Goal: Task Accomplishment & Management: Manage account settings

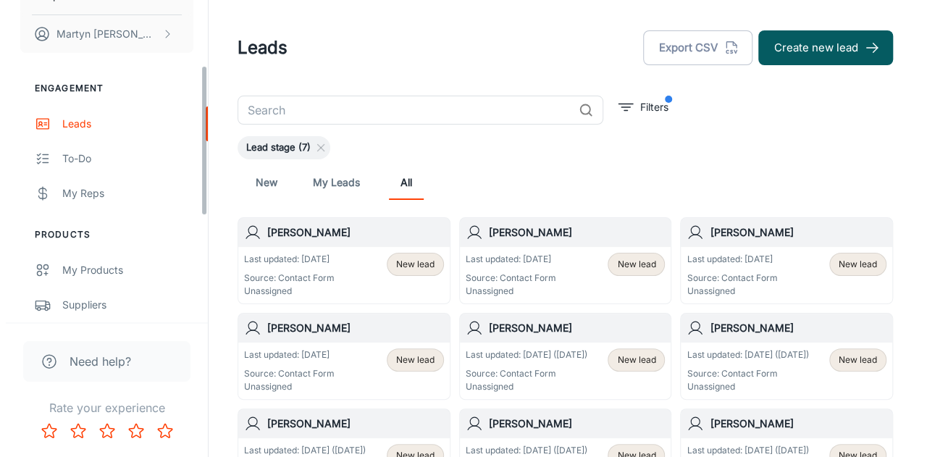
scroll to position [145, 0]
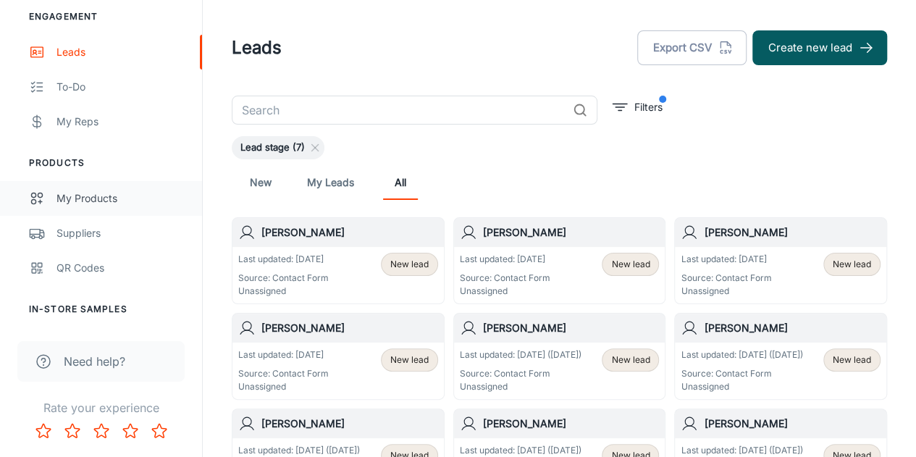
click at [98, 196] on div "My Products" at bounding box center [121, 198] width 131 height 16
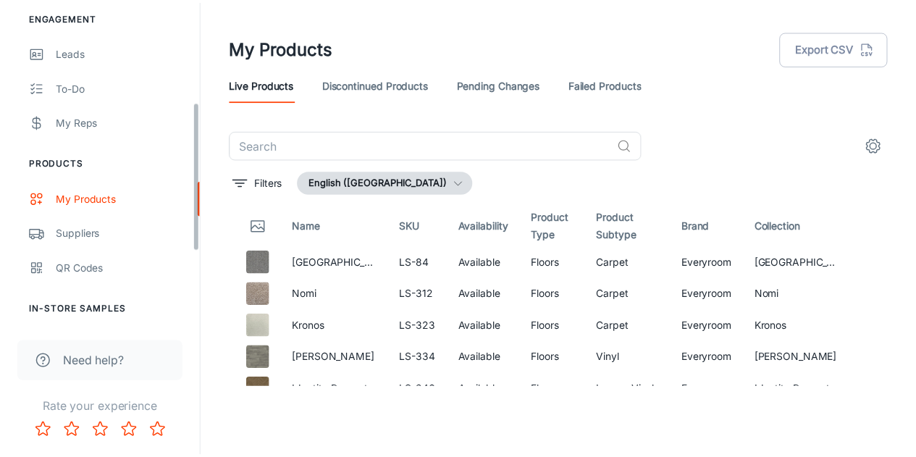
scroll to position [217, 0]
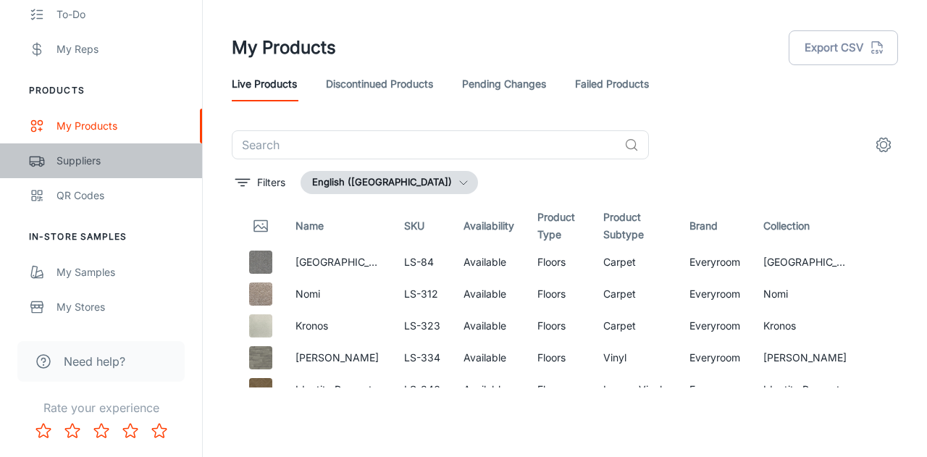
click at [85, 163] on div "Suppliers" at bounding box center [121, 161] width 131 height 16
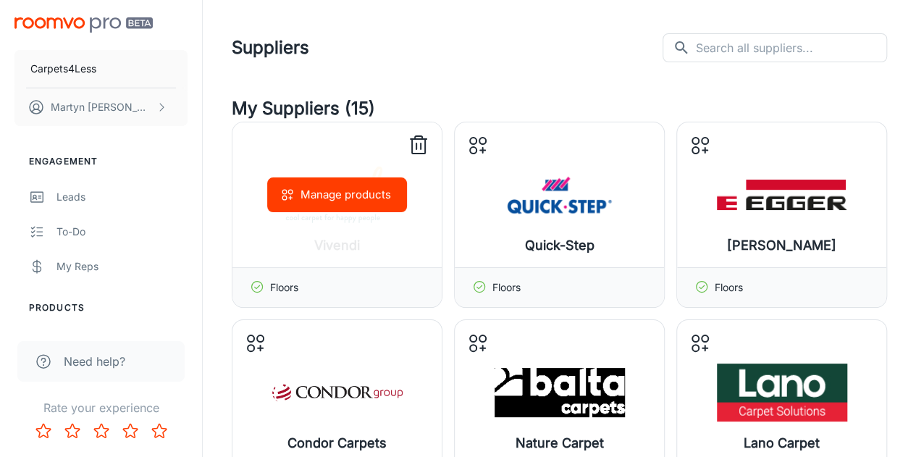
click at [416, 144] on icon at bounding box center [418, 145] width 23 height 23
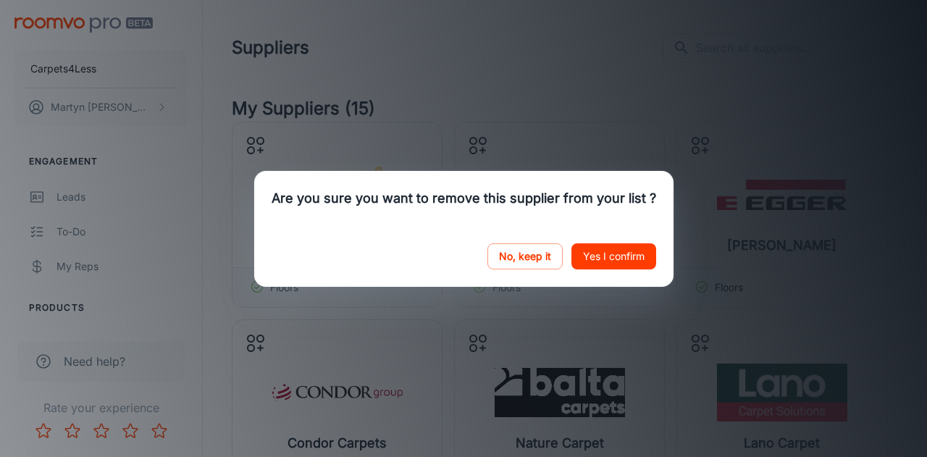
click at [603, 253] on button "Yes I confirm" at bounding box center [613, 256] width 85 height 26
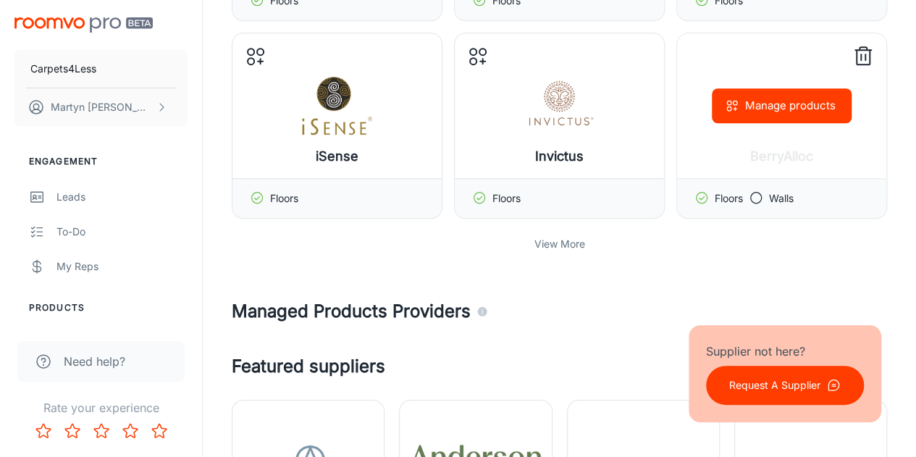
scroll to position [507, 0]
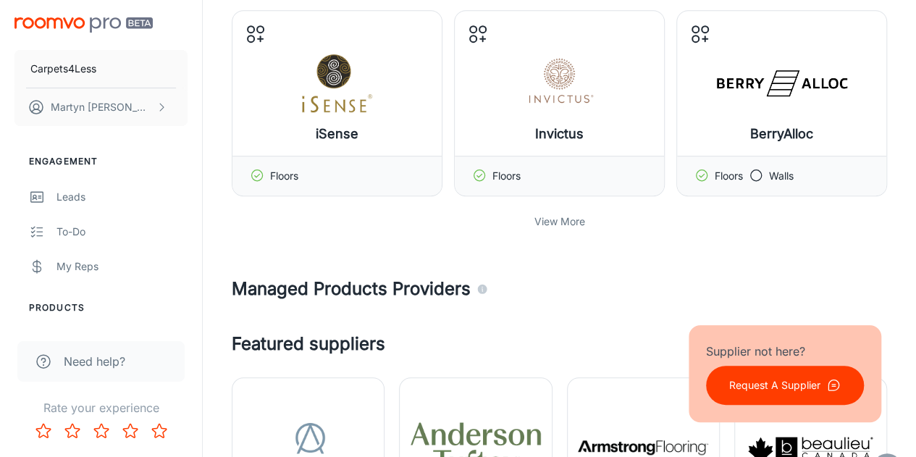
click at [566, 214] on p "View More" at bounding box center [560, 222] width 51 height 16
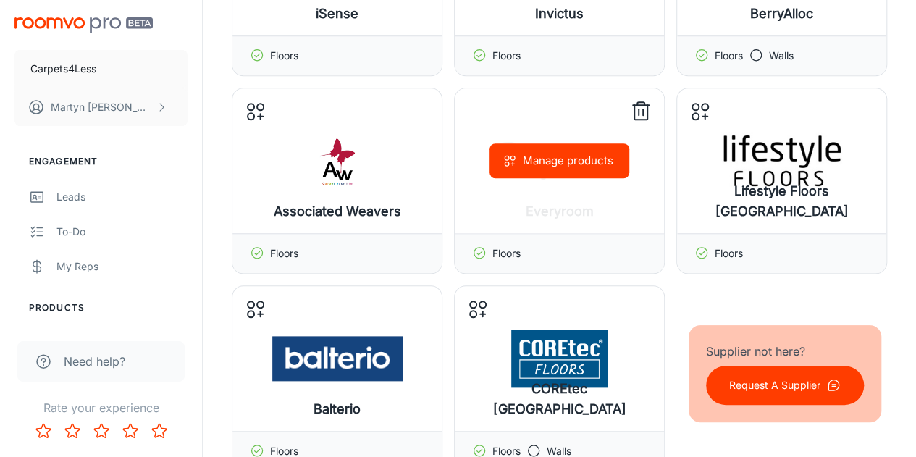
scroll to position [652, 0]
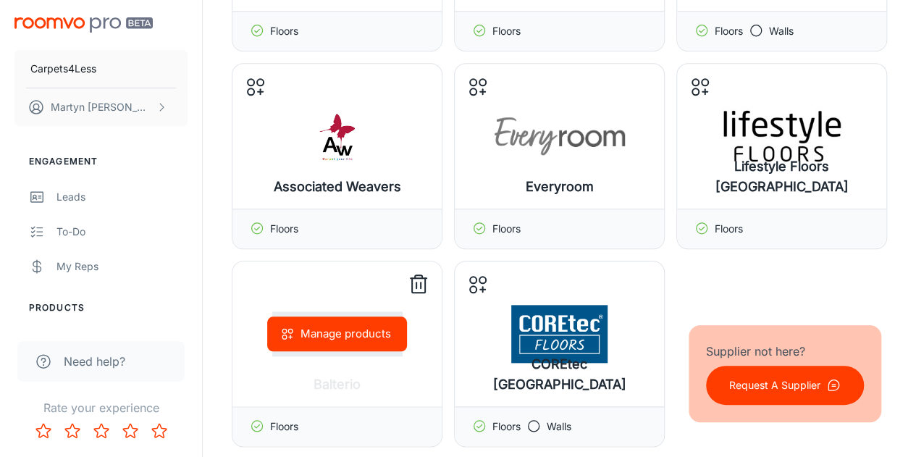
click at [421, 284] on line at bounding box center [421, 285] width 0 height 6
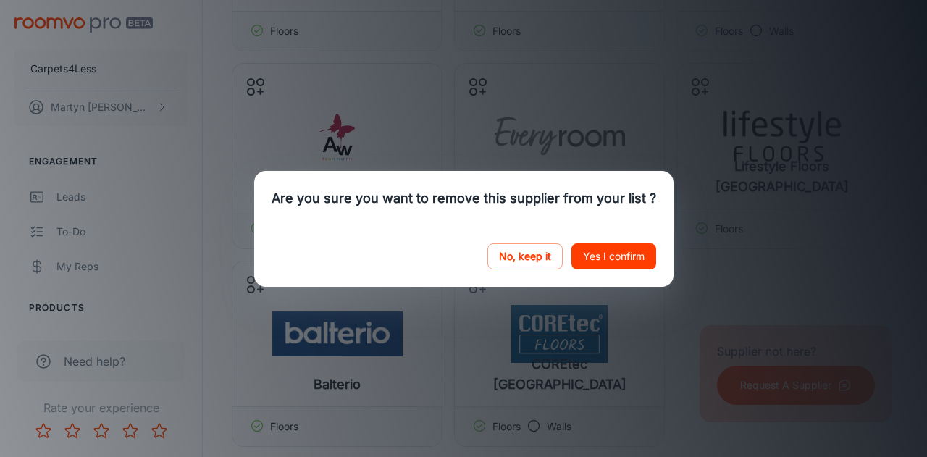
click at [601, 260] on button "Yes I confirm" at bounding box center [613, 256] width 85 height 26
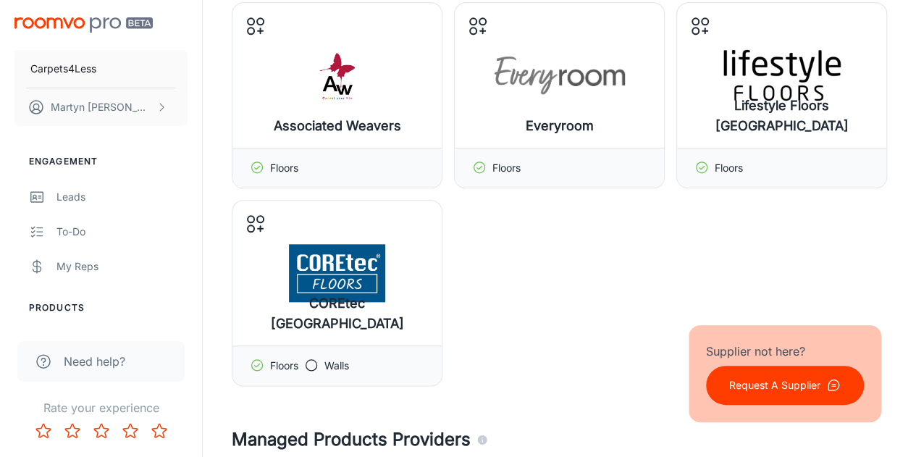
scroll to position [724, 0]
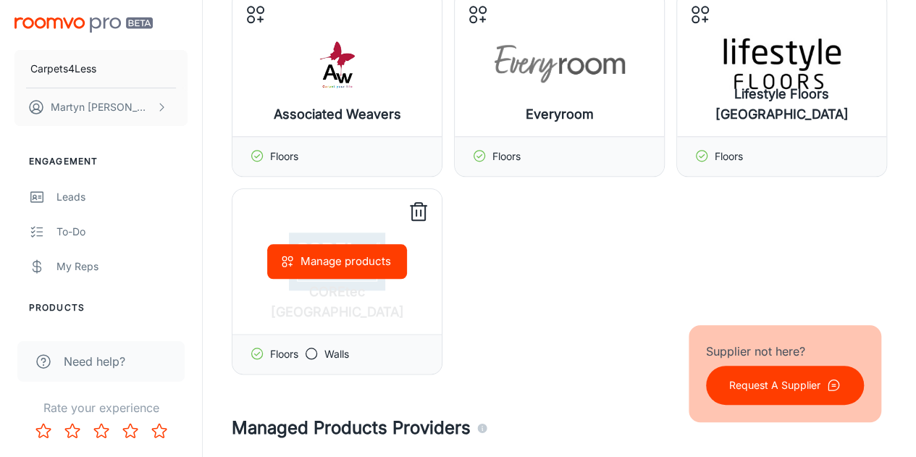
click at [422, 206] on icon at bounding box center [418, 212] width 23 height 23
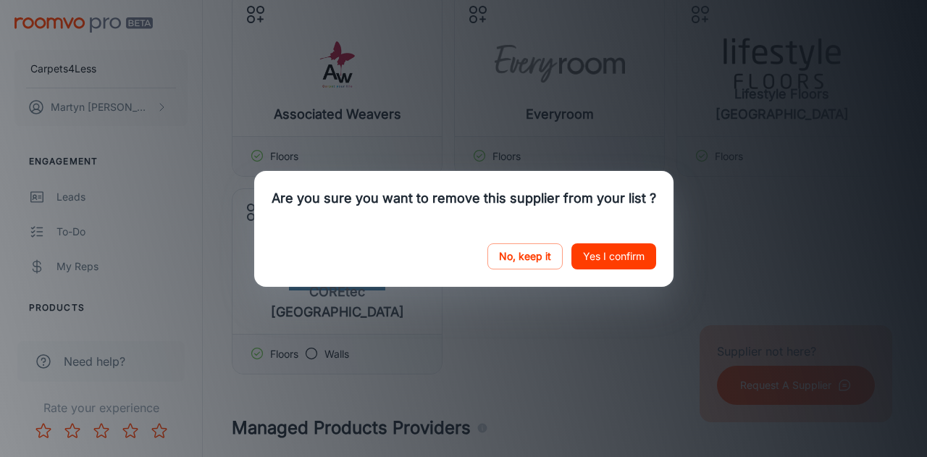
click at [605, 248] on button "Yes I confirm" at bounding box center [613, 256] width 85 height 26
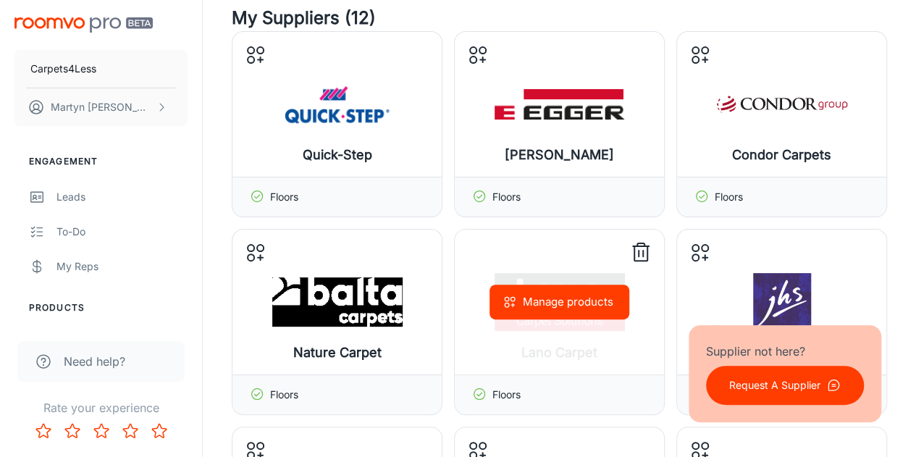
scroll to position [72, 0]
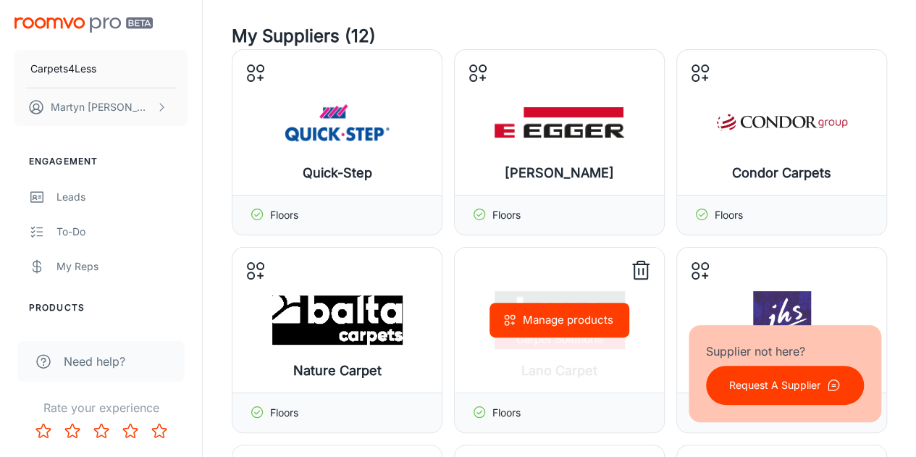
click at [639, 273] on line at bounding box center [639, 272] width 0 height 6
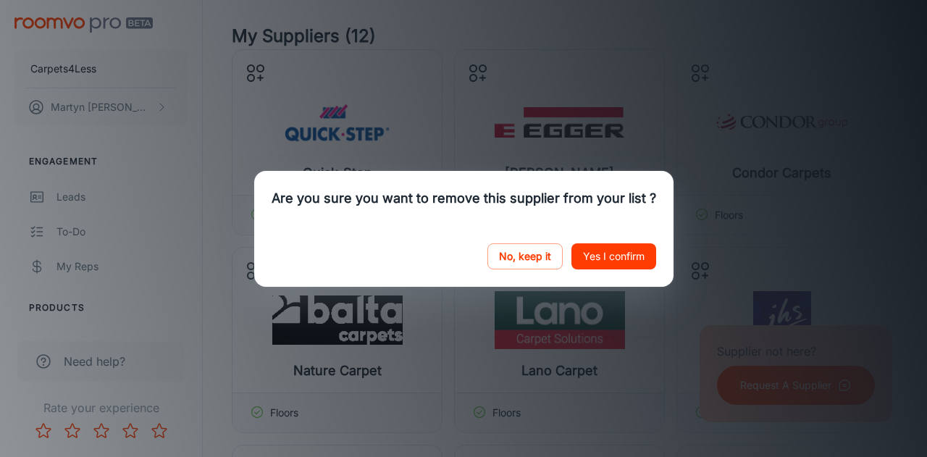
click at [626, 260] on button "Yes I confirm" at bounding box center [613, 256] width 85 height 26
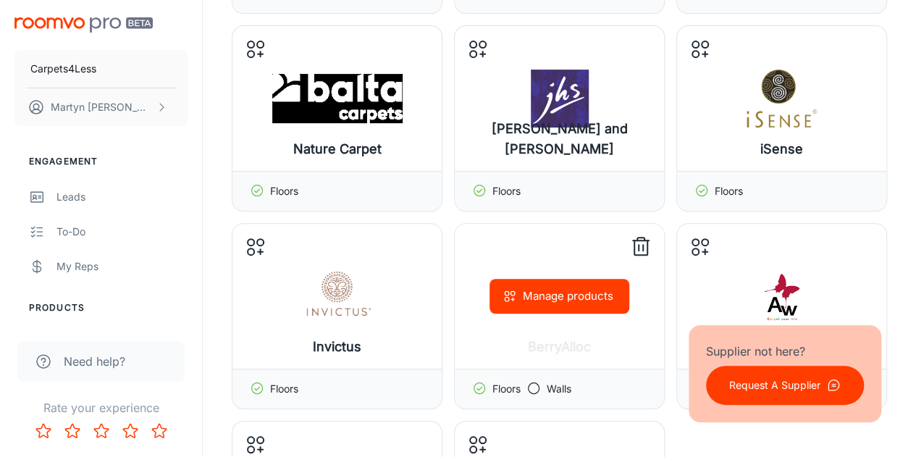
scroll to position [217, 0]
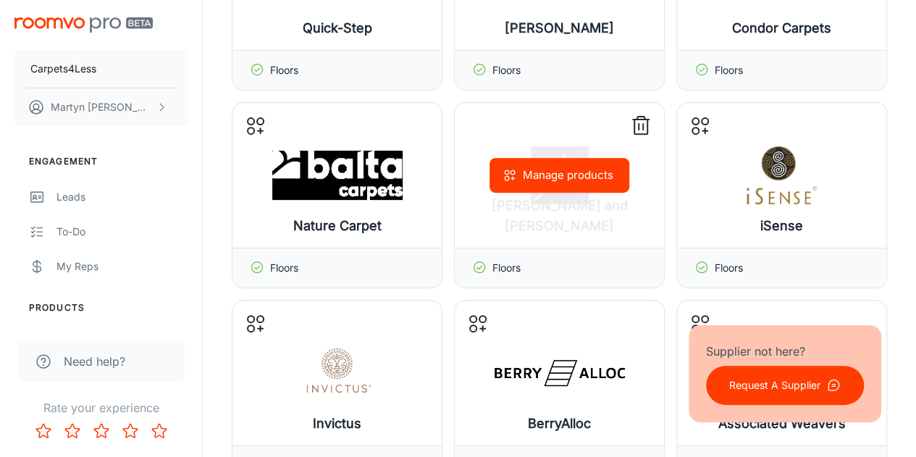
click at [641, 121] on icon at bounding box center [640, 125] width 23 height 23
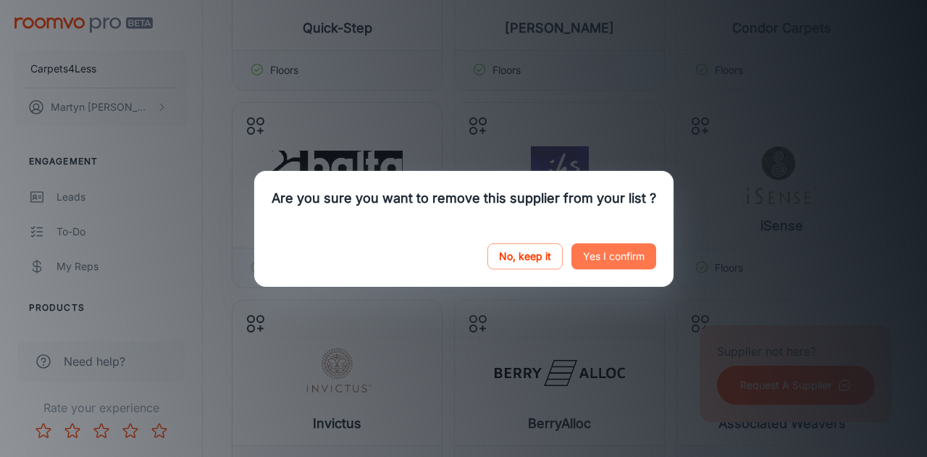
click at [636, 256] on button "Yes I confirm" at bounding box center [613, 256] width 85 height 26
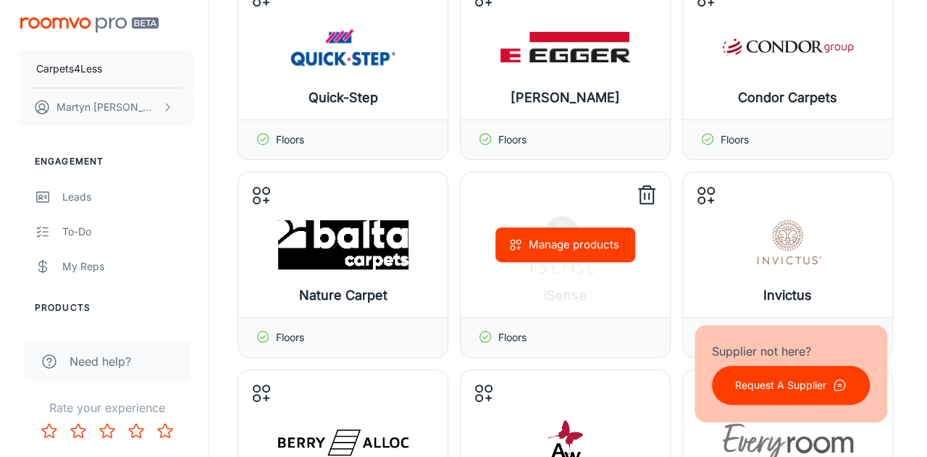
scroll to position [0, 0]
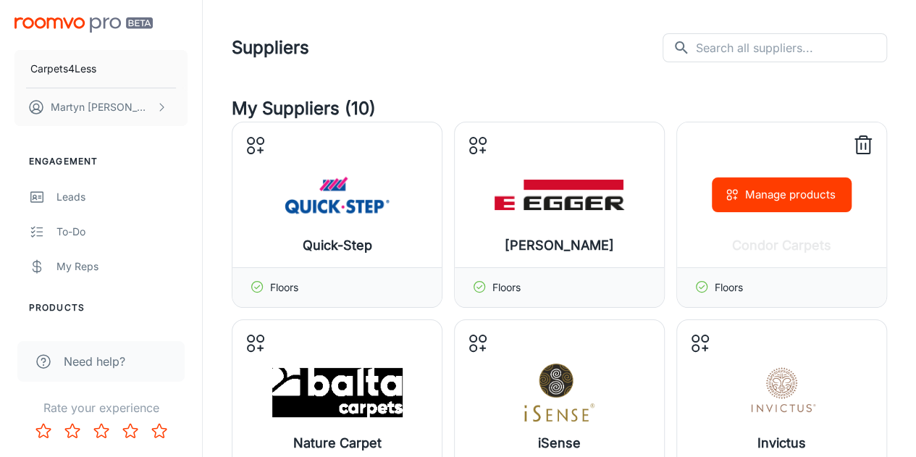
click at [801, 195] on button "Manage products" at bounding box center [782, 194] width 140 height 35
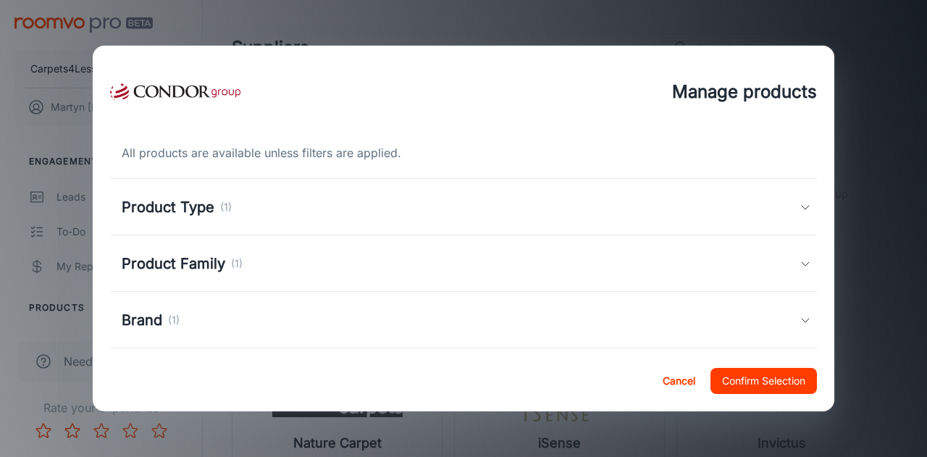
click at [800, 207] on icon at bounding box center [806, 207] width 12 height 12
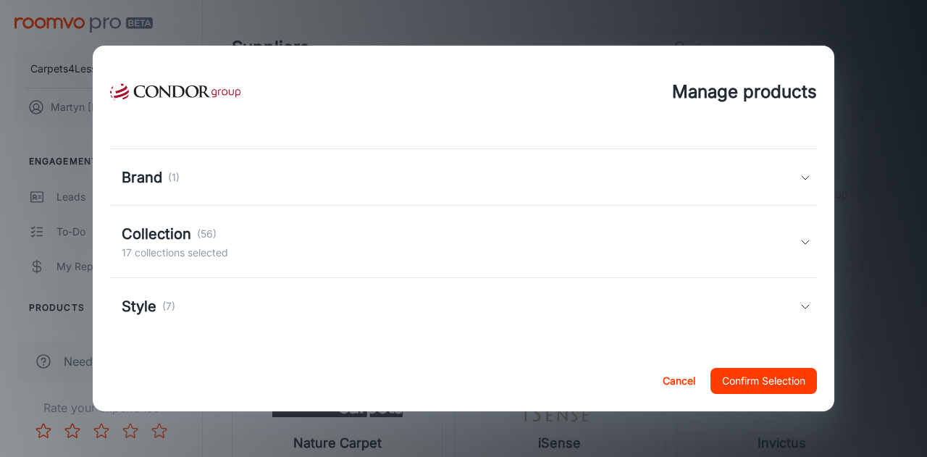
scroll to position [223, 0]
click at [787, 240] on div "Collection (56) 17 collections selected" at bounding box center [461, 241] width 678 height 38
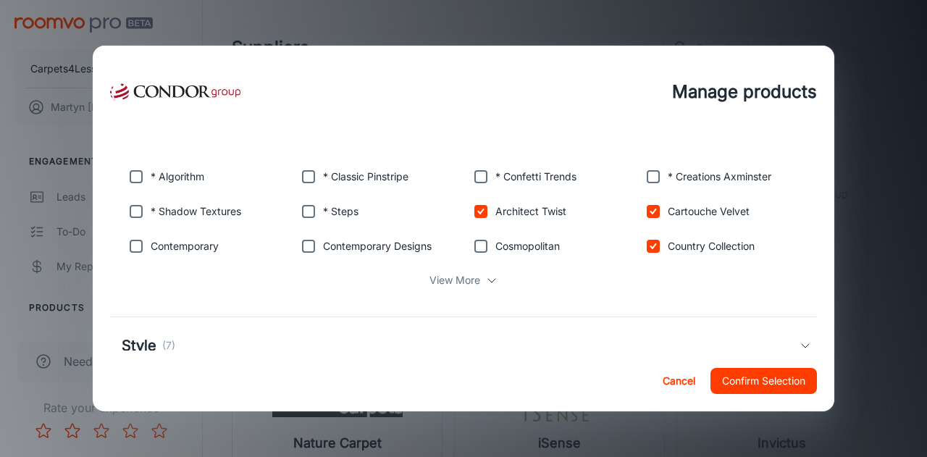
scroll to position [390, 0]
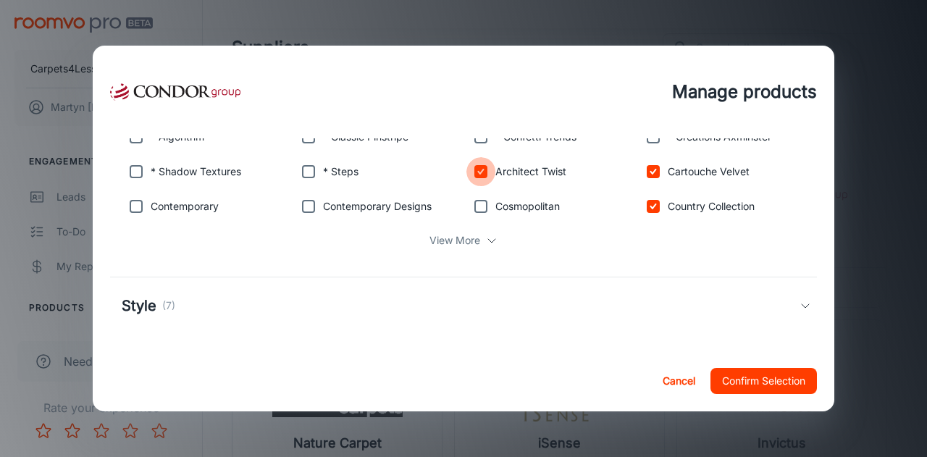
click at [483, 176] on input "checkbox" at bounding box center [480, 171] width 29 height 29
checkbox input "false"
click at [640, 175] on input "checkbox" at bounding box center [653, 171] width 29 height 29
checkbox input "false"
click at [486, 235] on icon at bounding box center [492, 241] width 12 height 12
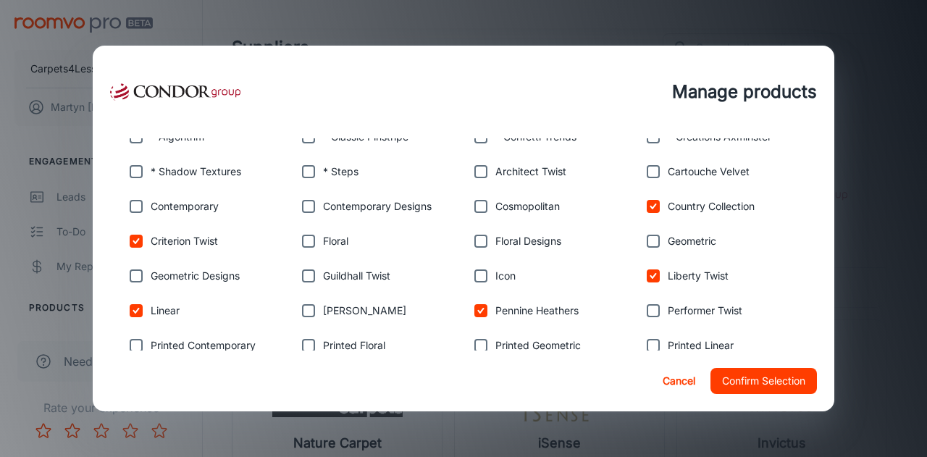
click at [648, 274] on input "checkbox" at bounding box center [653, 275] width 29 height 29
checkbox input "false"
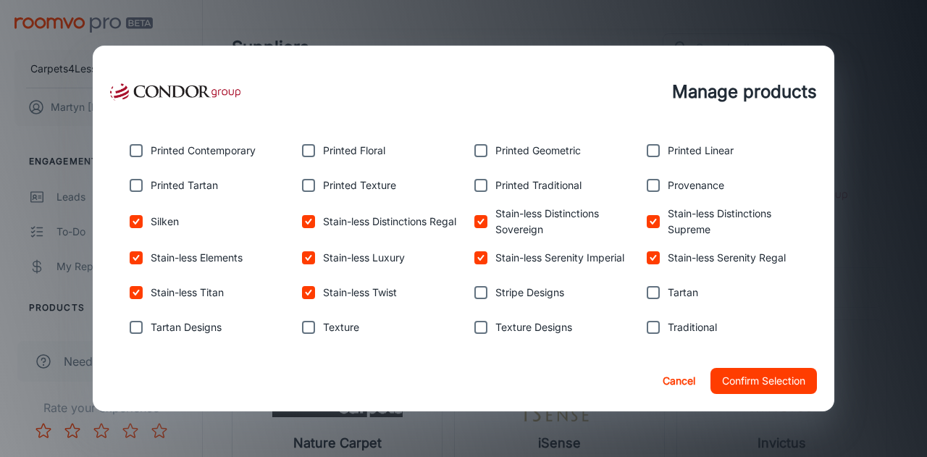
scroll to position [607, 0]
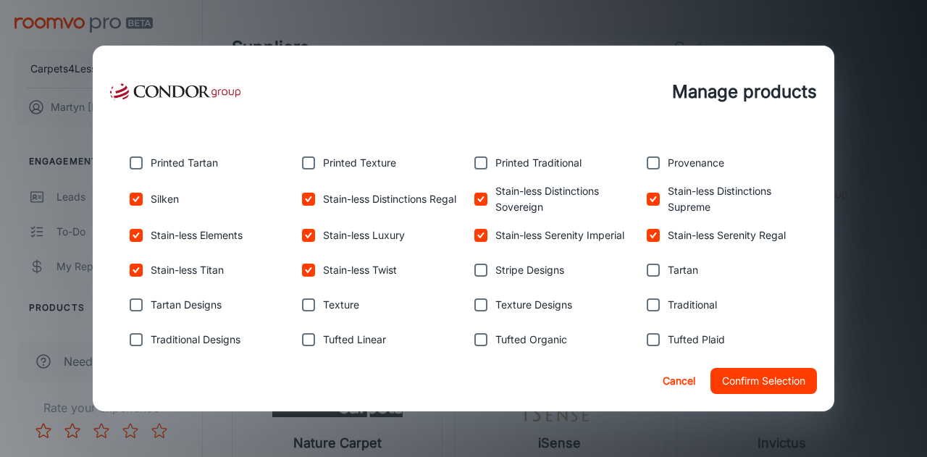
click at [162, 270] on p "Stain-less Titan" at bounding box center [187, 270] width 73 height 16
click at [139, 271] on input "checkbox" at bounding box center [136, 270] width 29 height 29
checkbox input "false"
click at [766, 382] on button "Confirm Selection" at bounding box center [764, 381] width 106 height 26
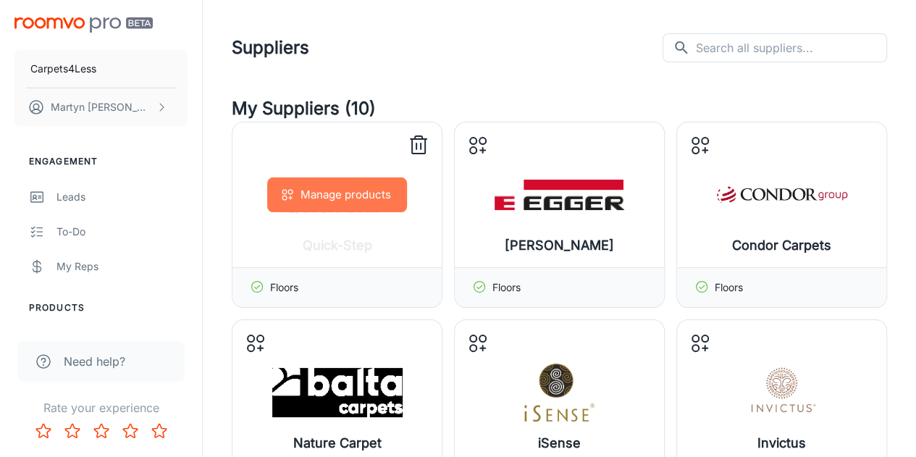
click at [359, 202] on button "Manage products" at bounding box center [337, 194] width 140 height 35
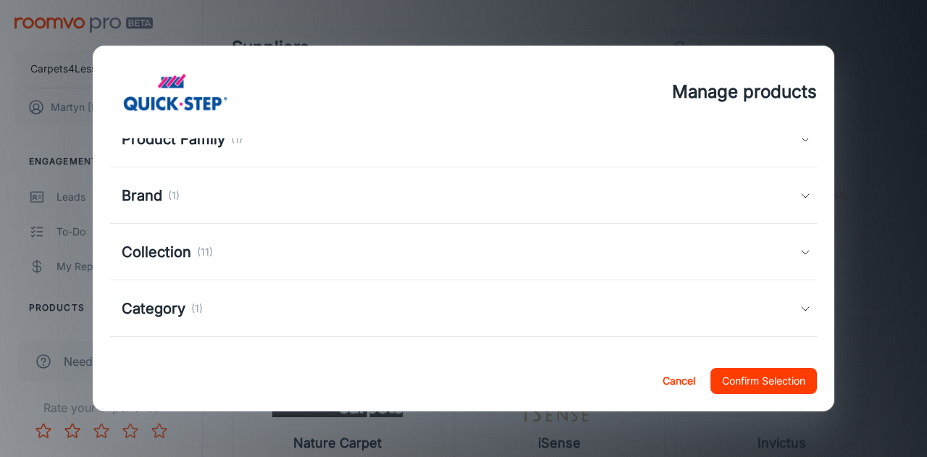
scroll to position [145, 0]
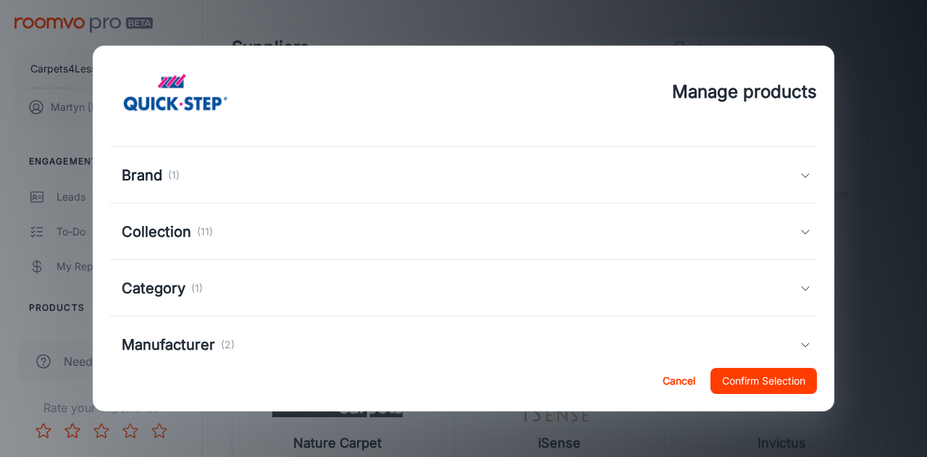
click at [800, 232] on icon at bounding box center [806, 232] width 12 height 12
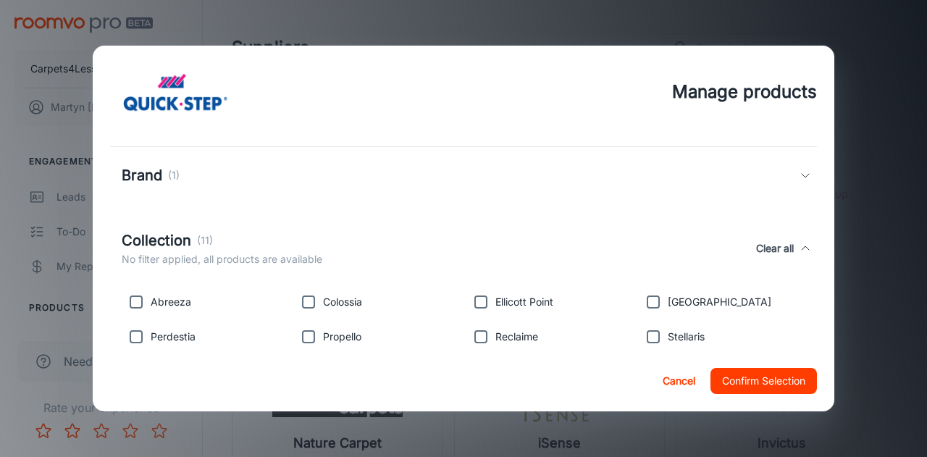
scroll to position [217, 0]
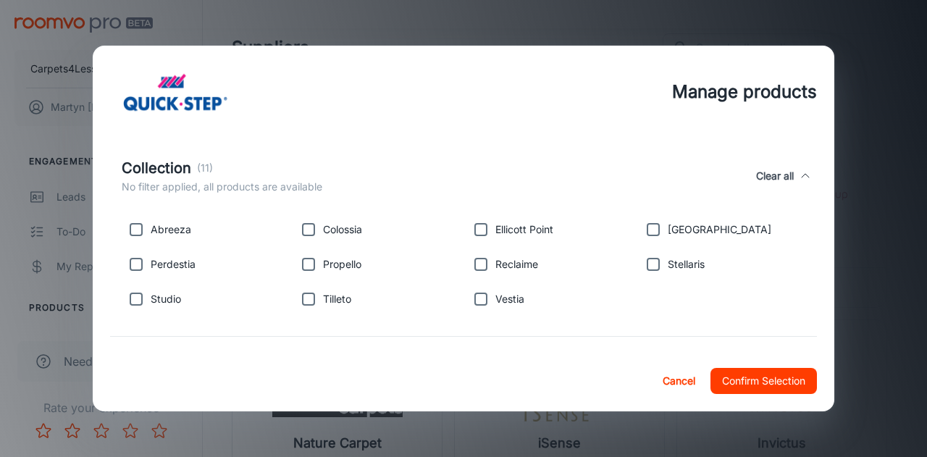
click at [143, 299] on input "checkbox" at bounding box center [136, 299] width 29 height 29
checkbox input "true"
click at [311, 266] on input "checkbox" at bounding box center [308, 264] width 29 height 29
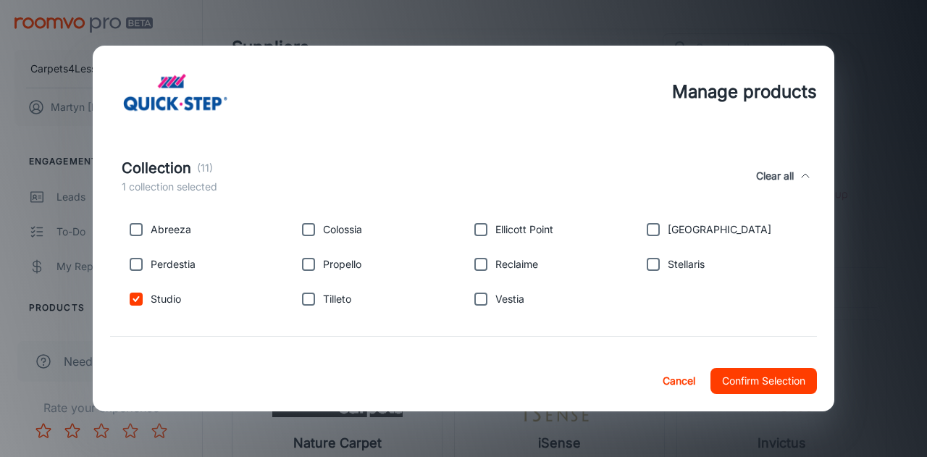
checkbox input "true"
click at [669, 379] on button "Cancel" at bounding box center [678, 381] width 46 height 26
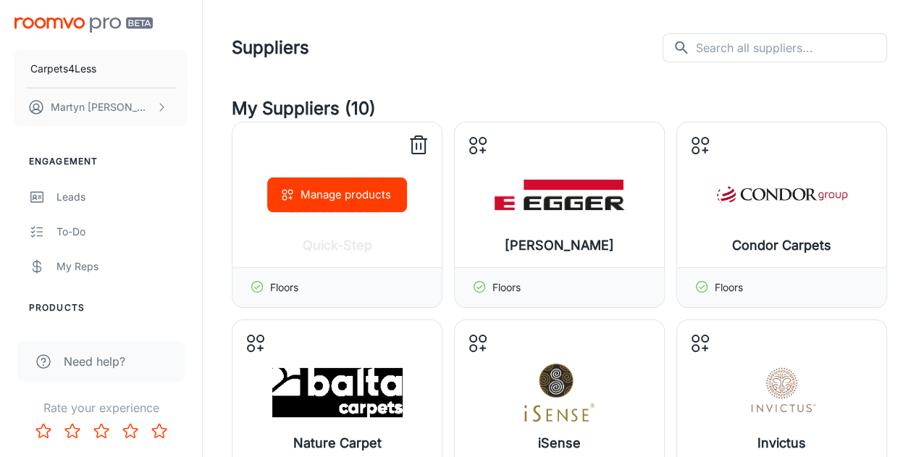
click at [420, 151] on icon at bounding box center [418, 145] width 23 height 23
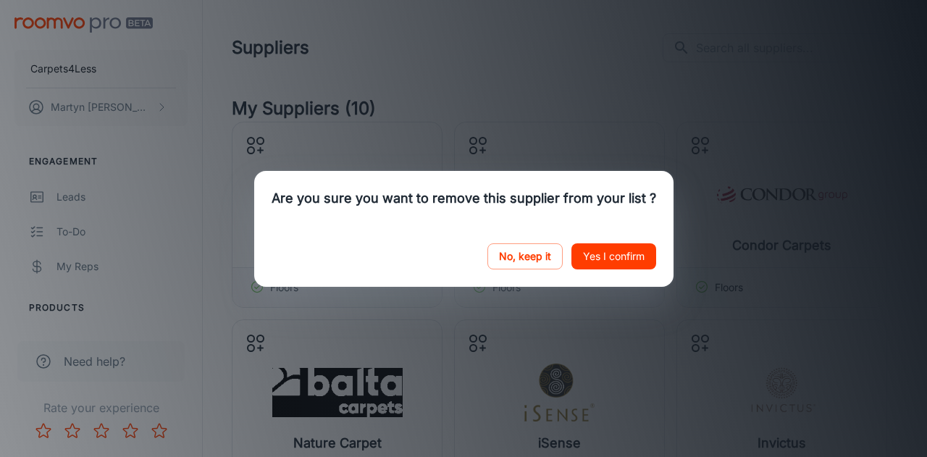
click at [645, 259] on button "Yes I confirm" at bounding box center [613, 256] width 85 height 26
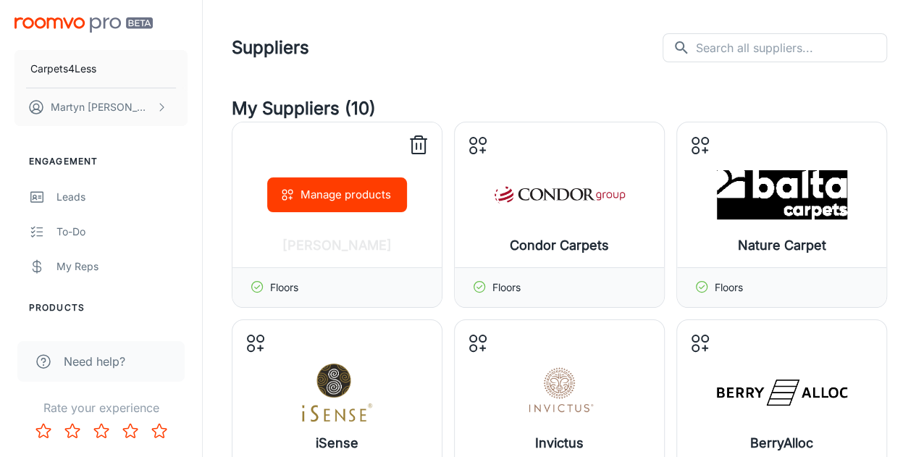
click at [416, 141] on icon at bounding box center [418, 145] width 23 height 23
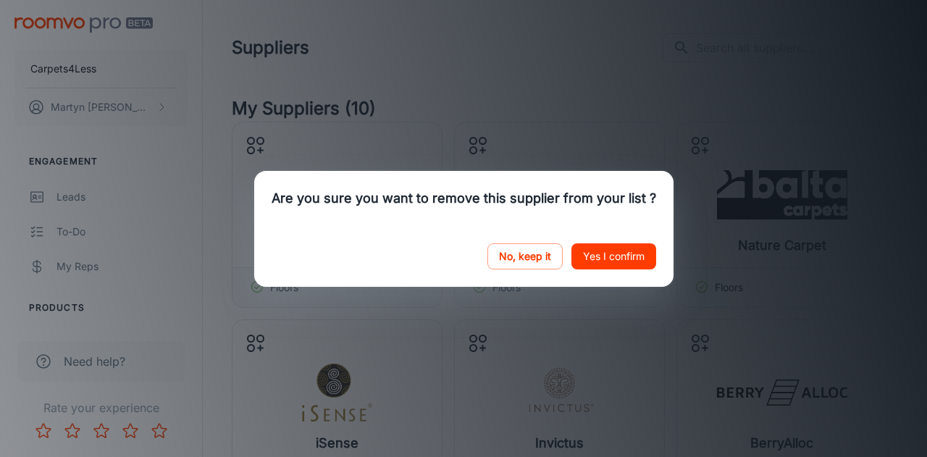
click at [604, 248] on button "Yes I confirm" at bounding box center [613, 256] width 85 height 26
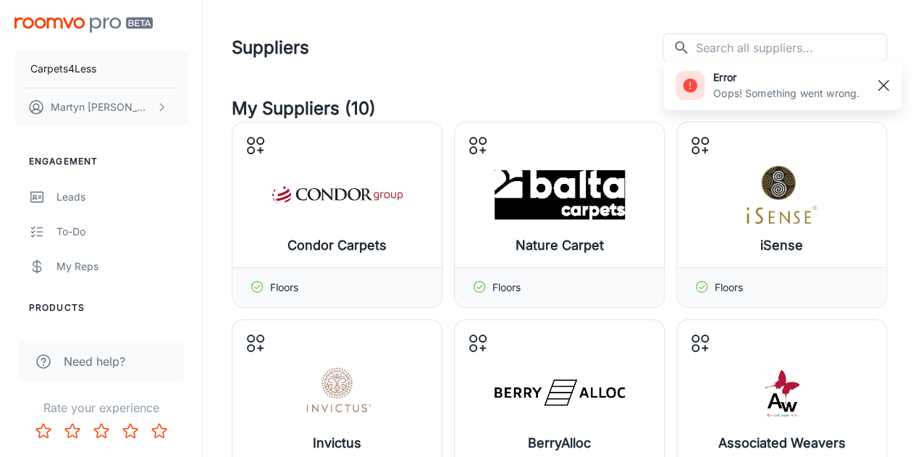
click at [881, 85] on rect "button" at bounding box center [883, 85] width 17 height 17
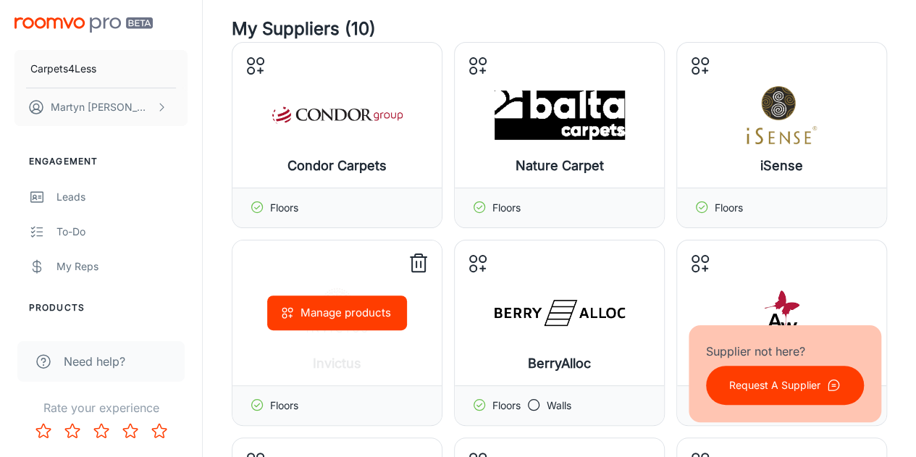
scroll to position [0, 0]
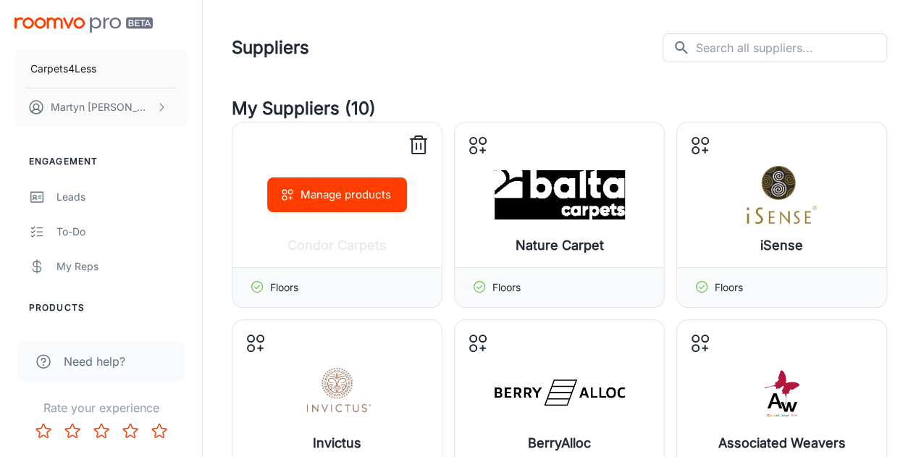
click at [422, 148] on icon at bounding box center [418, 145] width 23 height 23
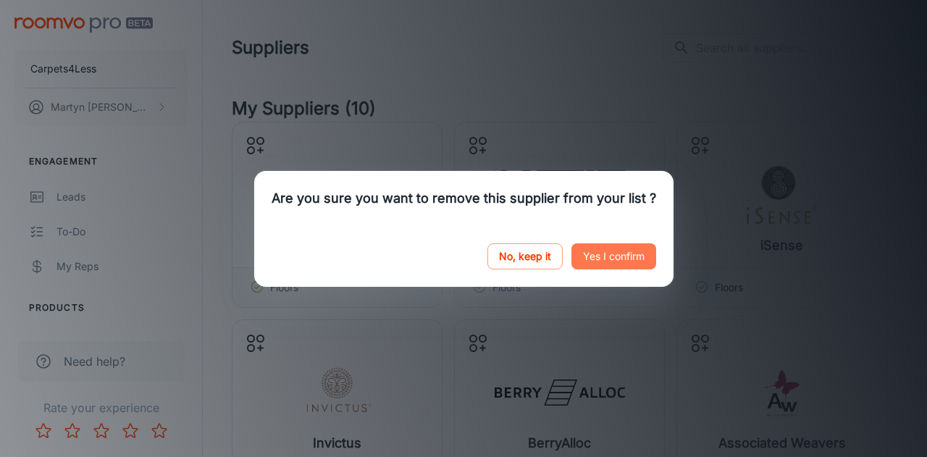
click at [627, 256] on button "Yes I confirm" at bounding box center [613, 256] width 85 height 26
